Goal: Task Accomplishment & Management: Complete application form

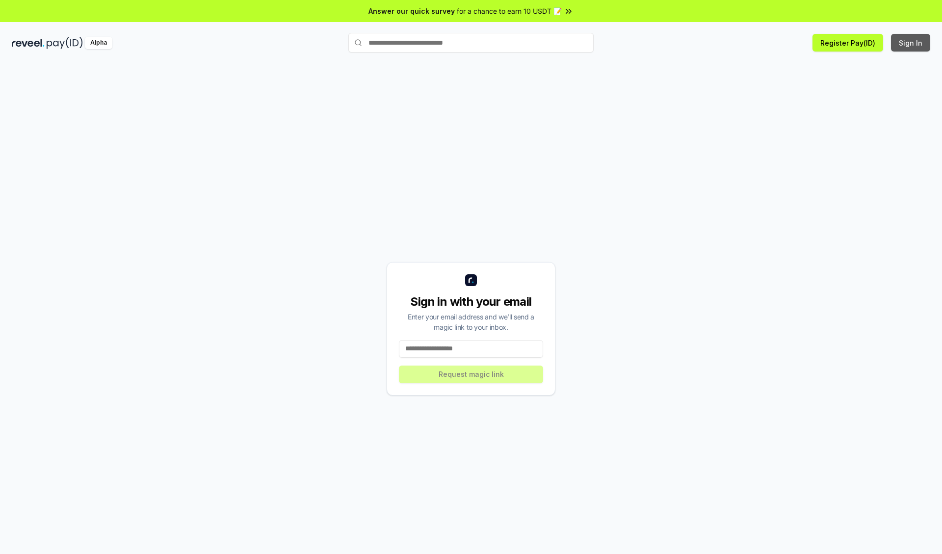
click at [911, 43] on button "Sign In" at bounding box center [910, 43] width 39 height 18
type input "**********"
click at [471, 374] on button "Request magic link" at bounding box center [471, 374] width 144 height 18
